Goal: Information Seeking & Learning: Stay updated

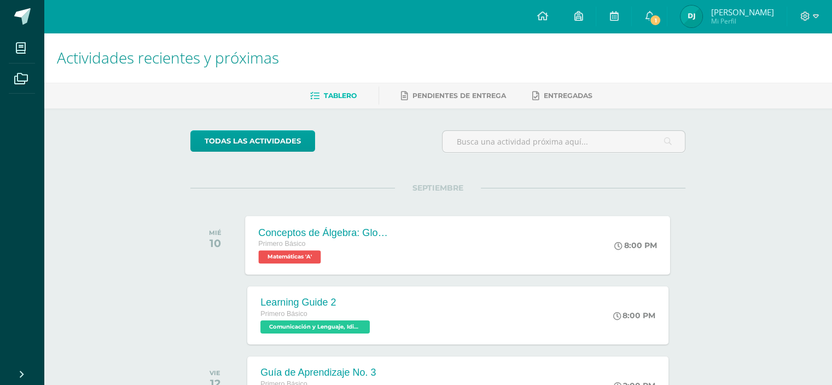
click at [356, 246] on div "Primero Básico" at bounding box center [325, 244] width 132 height 12
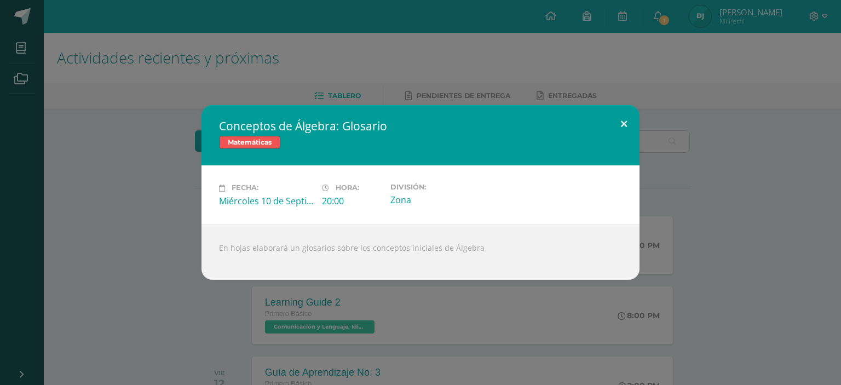
click at [610, 125] on button at bounding box center [623, 123] width 31 height 37
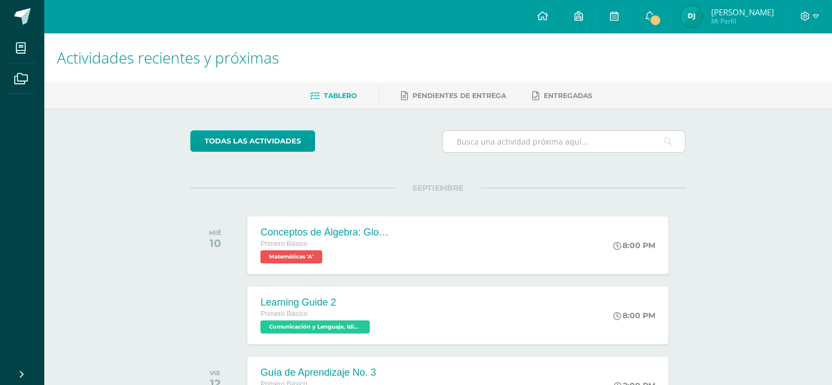
click at [670, 150] on icon at bounding box center [668, 141] width 8 height 22
click at [665, 22] on link "1" at bounding box center [649, 16] width 35 height 33
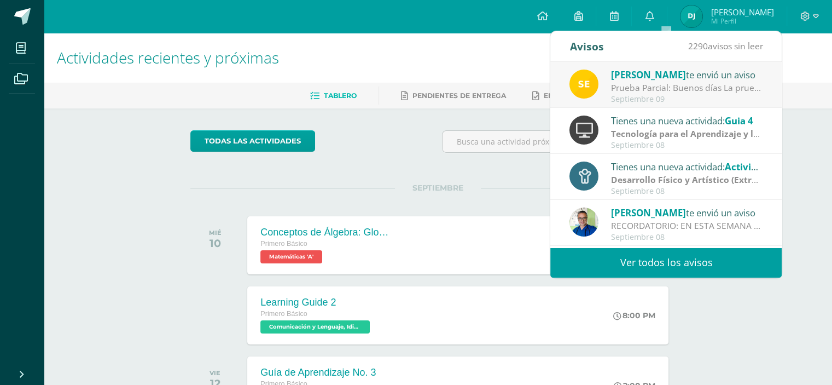
click at [672, 90] on div "Prueba Parcial: Buenos días La prueba Parcial se realizará la próxima semana en…" at bounding box center [687, 88] width 152 height 13
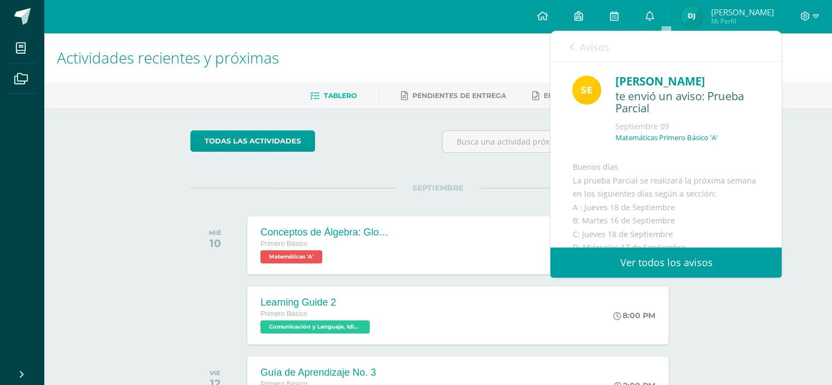
click at [582, 45] on span "Avisos" at bounding box center [595, 46] width 30 height 13
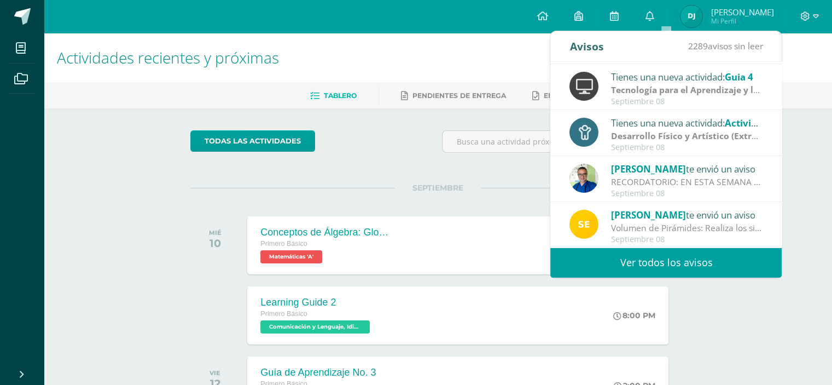
scroll to position [62, 0]
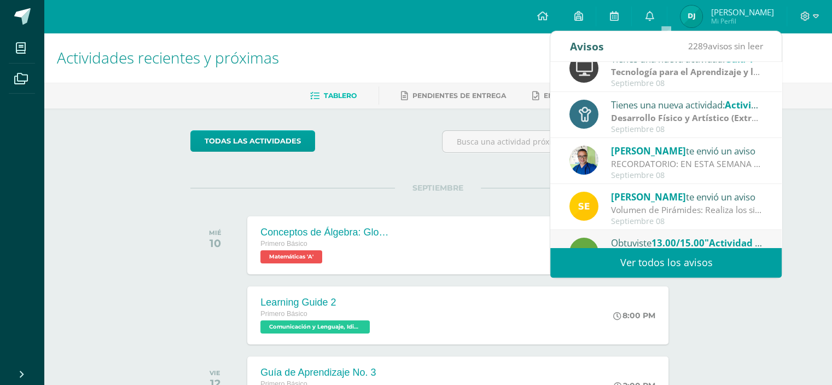
click at [710, 82] on div "Septiembre 08" at bounding box center [687, 83] width 152 height 9
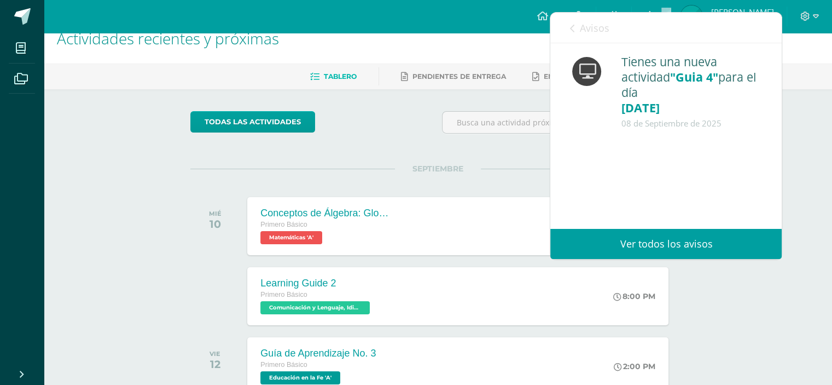
scroll to position [22, 0]
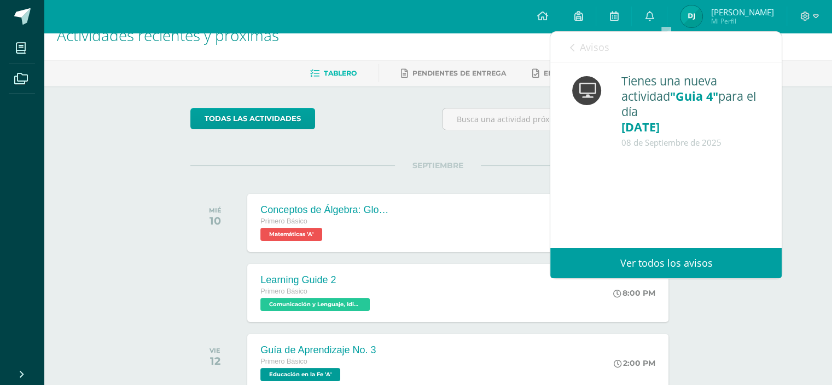
click at [573, 44] on icon at bounding box center [572, 47] width 4 height 9
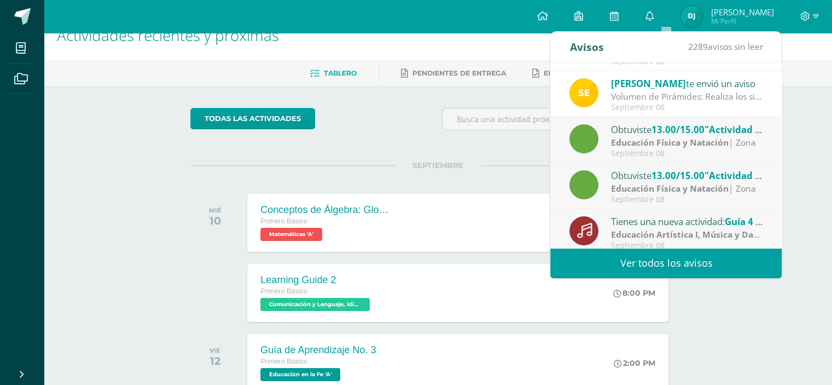
scroll to position [176, 0]
click at [479, 160] on span "SEPTIEMBRE" at bounding box center [438, 165] width 86 height 10
